Goal: Navigation & Orientation: Find specific page/section

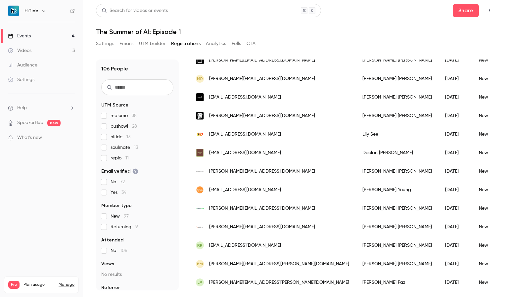
scroll to position [731, 0]
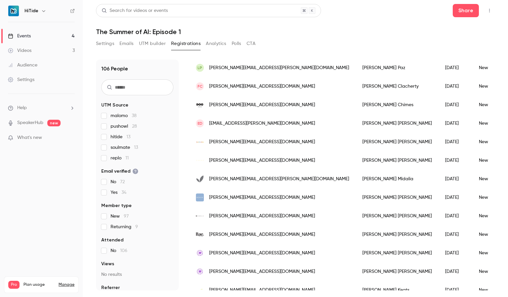
click at [34, 39] on link "Events 4" at bounding box center [41, 36] width 83 height 15
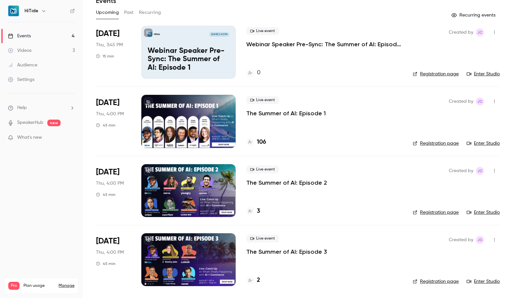
scroll to position [31, 0]
